Goal: Task Accomplishment & Management: Use online tool/utility

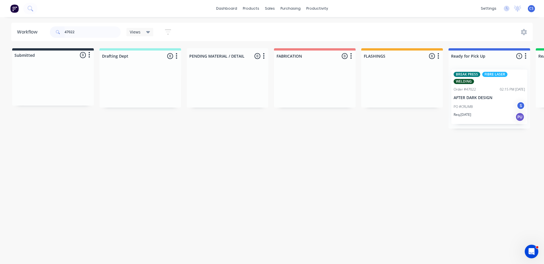
type input "47022"
click at [476, 104] on div "PO #CRUMB S" at bounding box center [489, 106] width 71 height 11
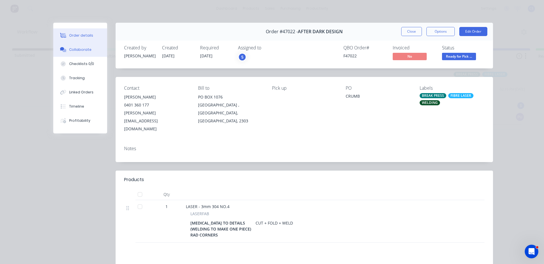
click at [69, 49] on div "Collaborate" at bounding box center [80, 49] width 22 height 5
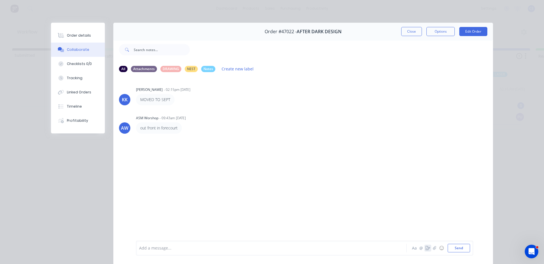
click at [428, 245] on button "button" at bounding box center [428, 247] width 7 height 7
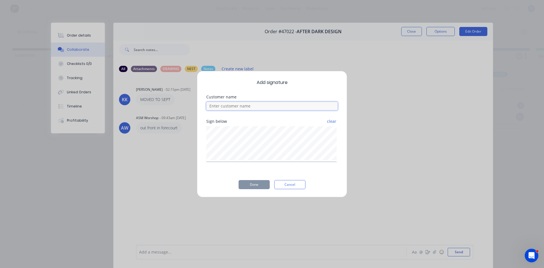
click at [229, 105] on input at bounding box center [272, 106] width 132 height 9
type input "BEN"
click at [247, 184] on button "Done" at bounding box center [254, 184] width 31 height 9
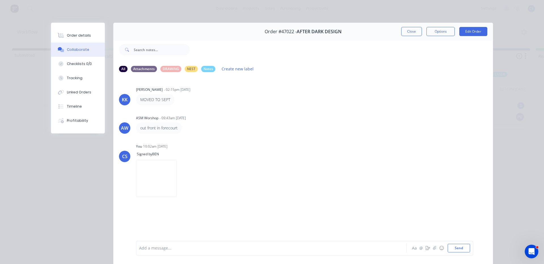
drag, startPoint x: 73, startPoint y: 36, endPoint x: 216, endPoint y: 72, distance: 147.9
click at [74, 35] on div "Order details" at bounding box center [79, 35] width 24 height 5
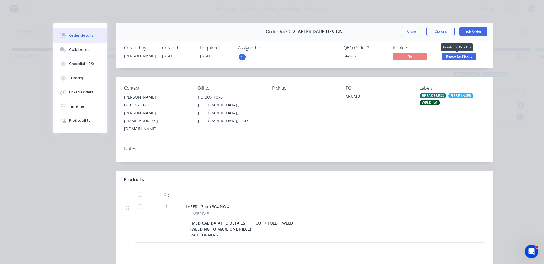
click at [453, 59] on span "Ready for Pick ..." at bounding box center [459, 56] width 34 height 7
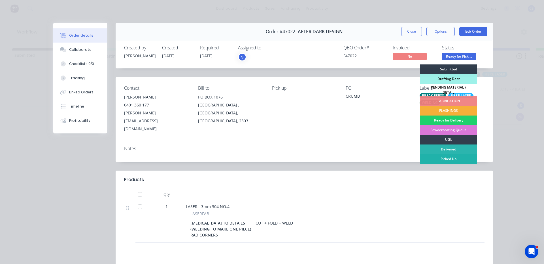
click at [449, 157] on div "Picked Up" at bounding box center [449, 159] width 57 height 10
